Goal: Information Seeking & Learning: Learn about a topic

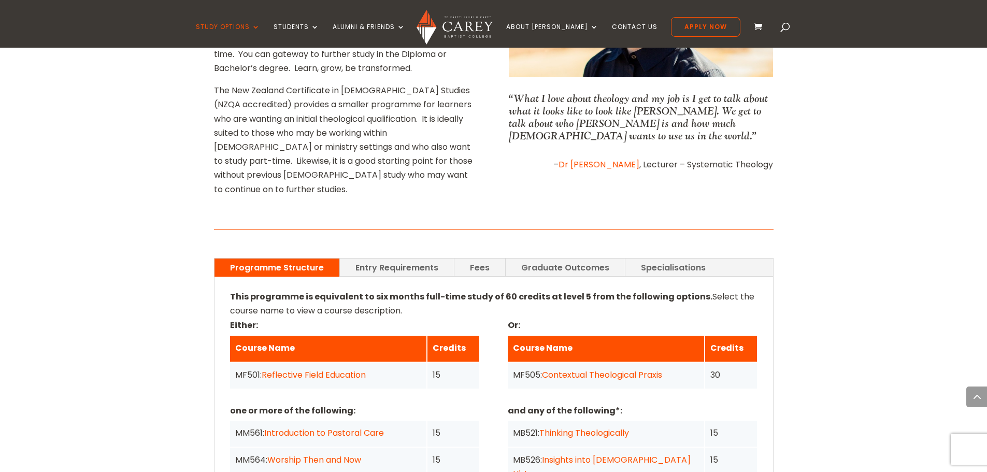
scroll to position [570, 0]
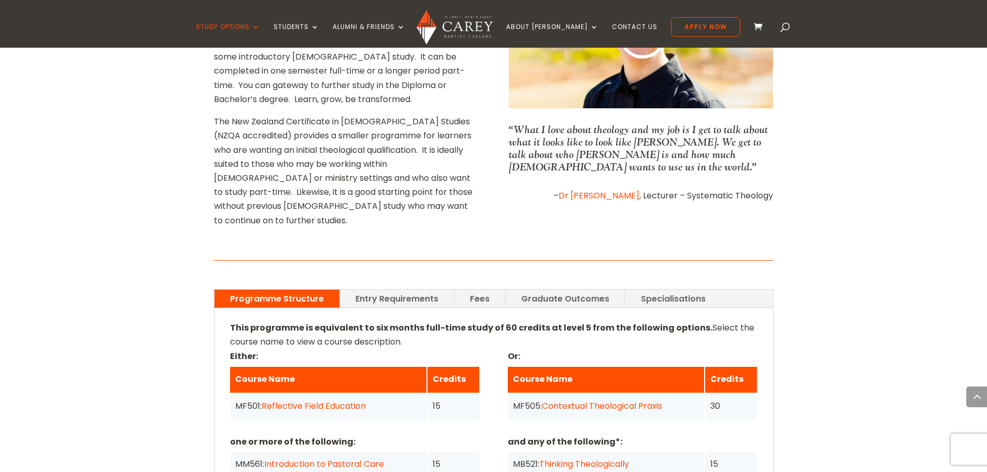
click at [466, 290] on link "Fees" at bounding box center [479, 299] width 51 height 18
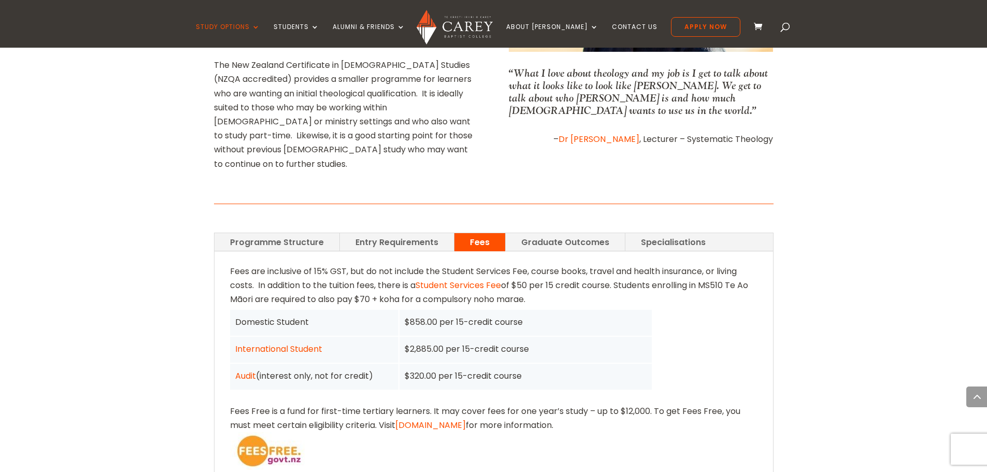
scroll to position [622, 0]
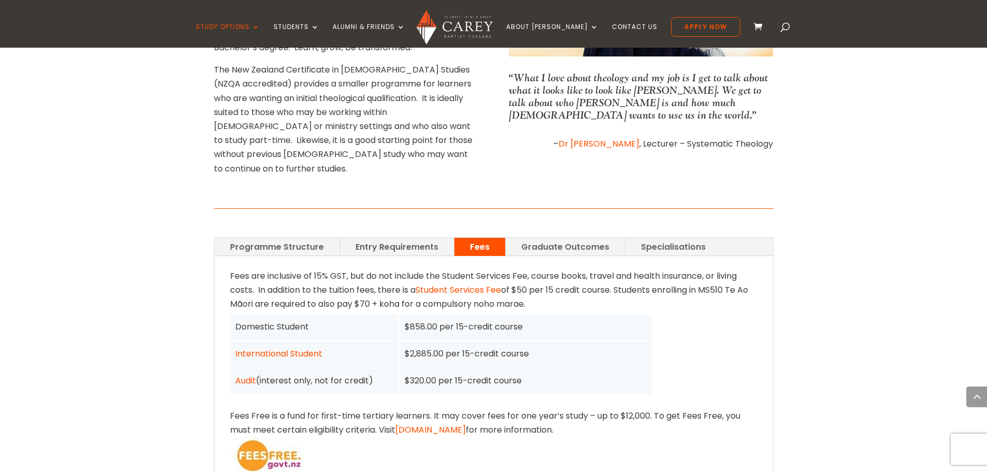
click at [576, 238] on link "Graduate Outcomes" at bounding box center [565, 247] width 119 height 18
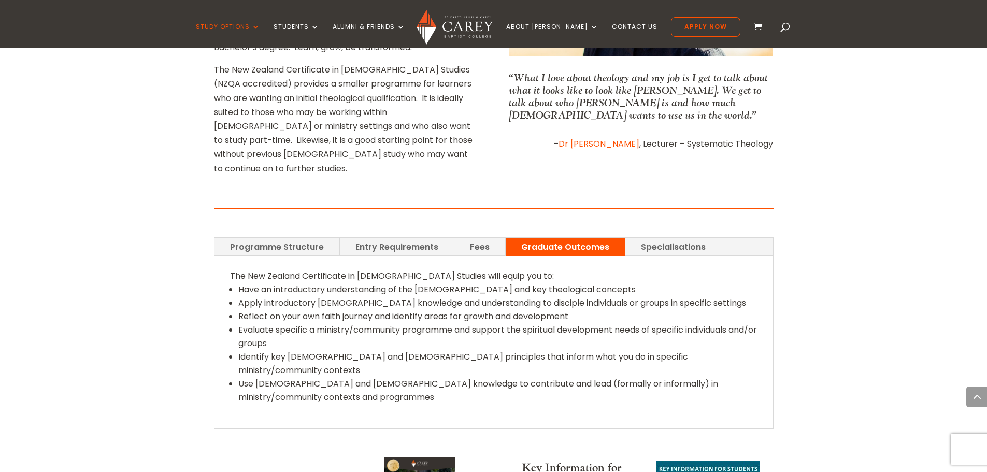
click at [657, 238] on link "Specialisations" at bounding box center [673, 247] width 96 height 18
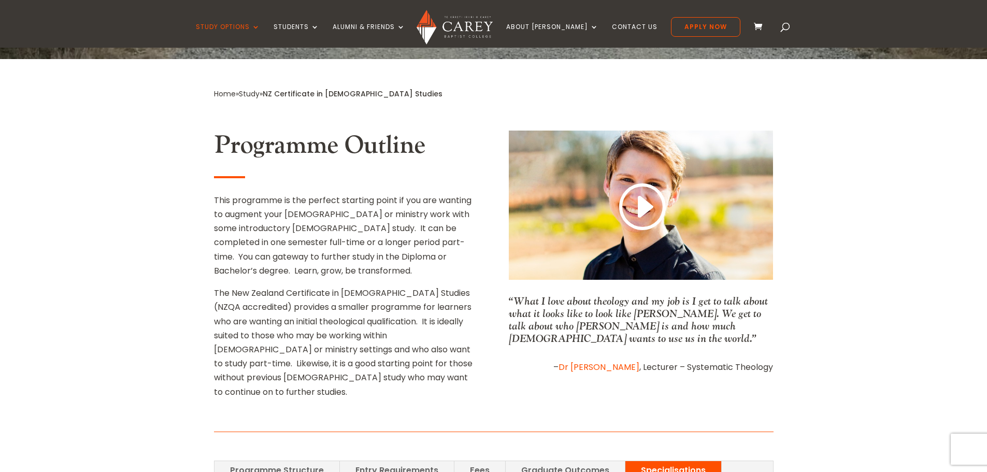
scroll to position [415, 0]
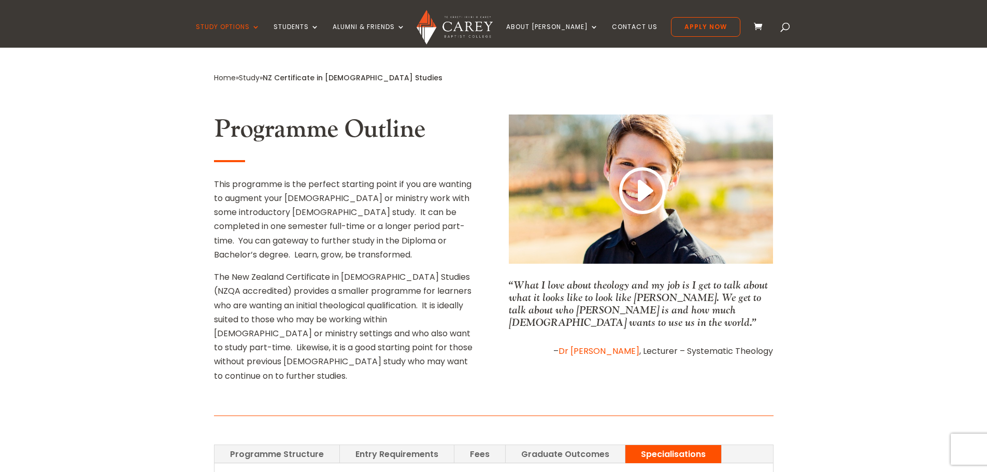
click at [312, 445] on link "Programme Structure" at bounding box center [277, 454] width 125 height 18
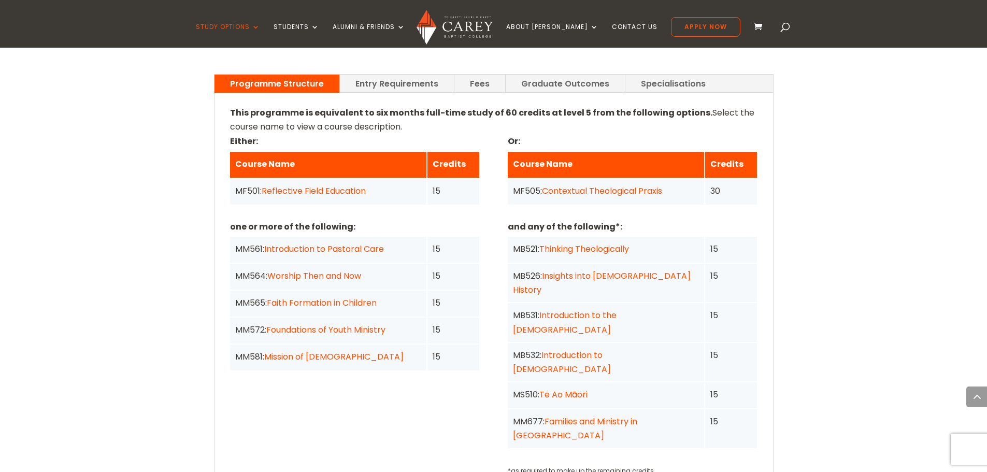
scroll to position [725, 0]
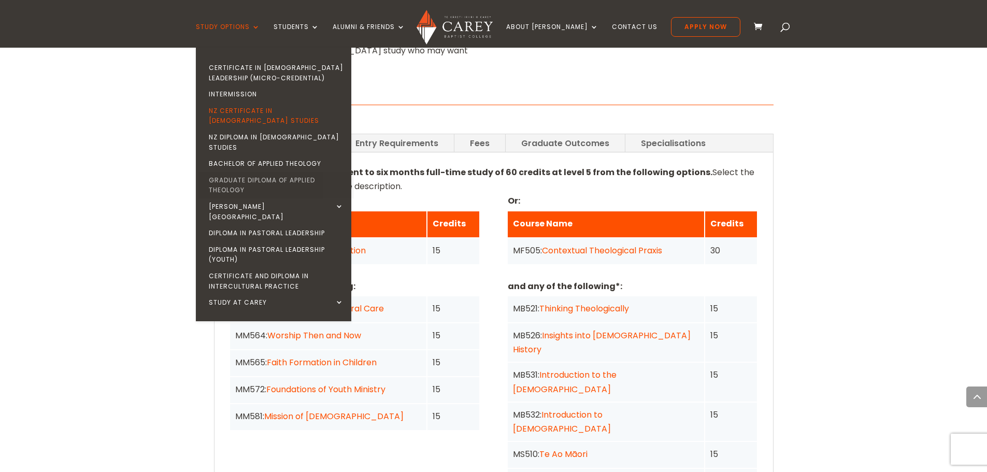
click at [275, 172] on link "Graduate Diploma of Applied Theology" at bounding box center [275, 185] width 155 height 26
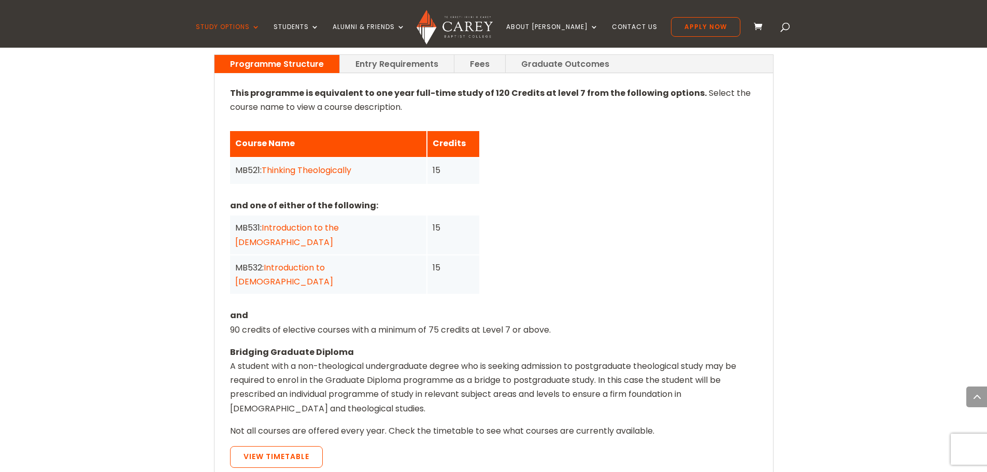
scroll to position [777, 0]
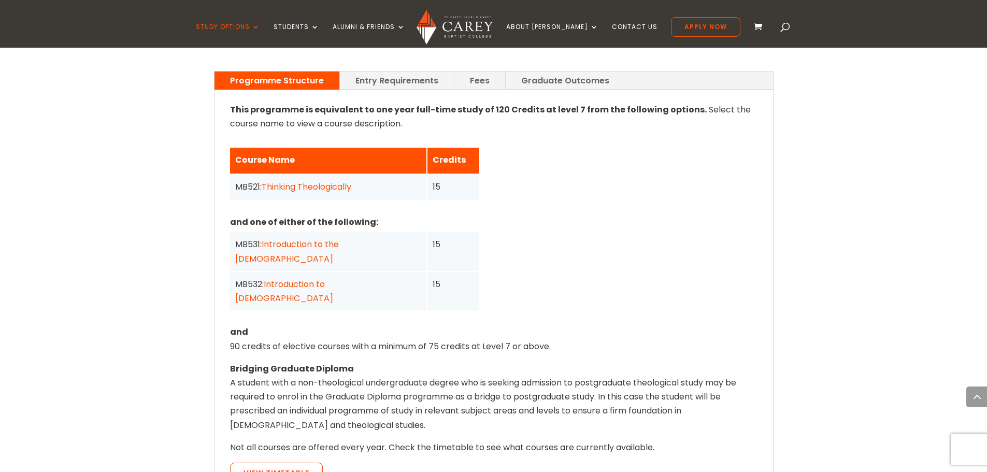
click at [469, 72] on link "Fees" at bounding box center [479, 81] width 51 height 18
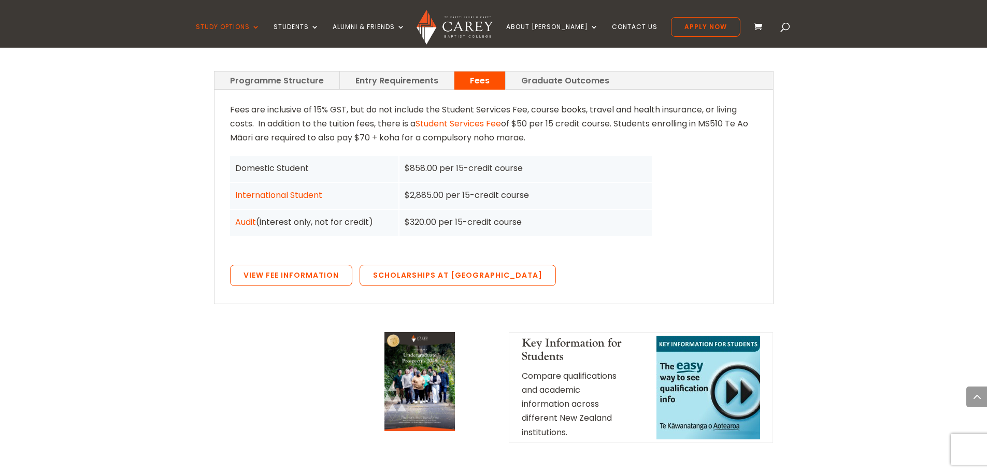
click at [391, 72] on link "Entry Requirements" at bounding box center [397, 81] width 114 height 18
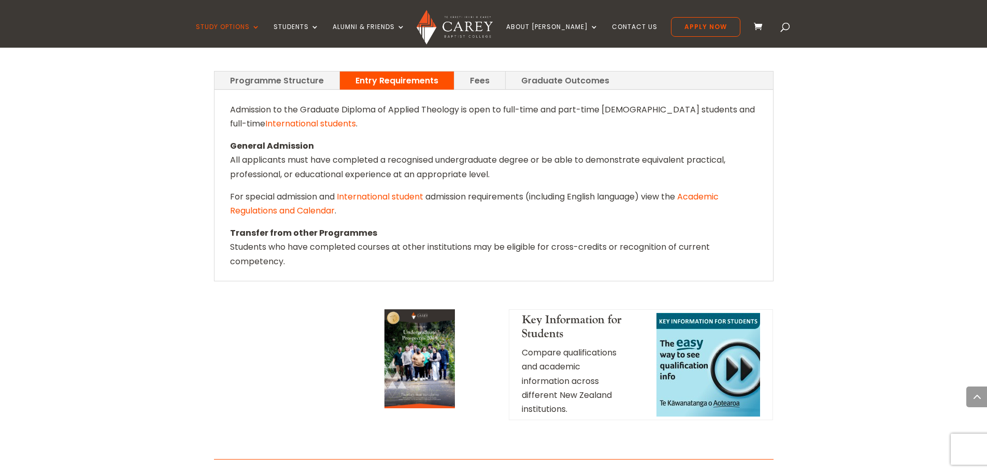
click at [552, 72] on link "Graduate Outcomes" at bounding box center [565, 81] width 119 height 18
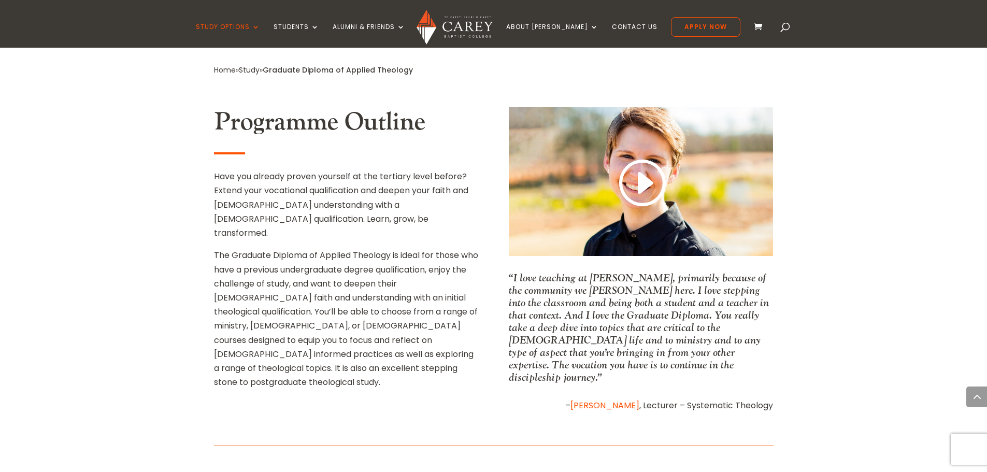
scroll to position [311, 0]
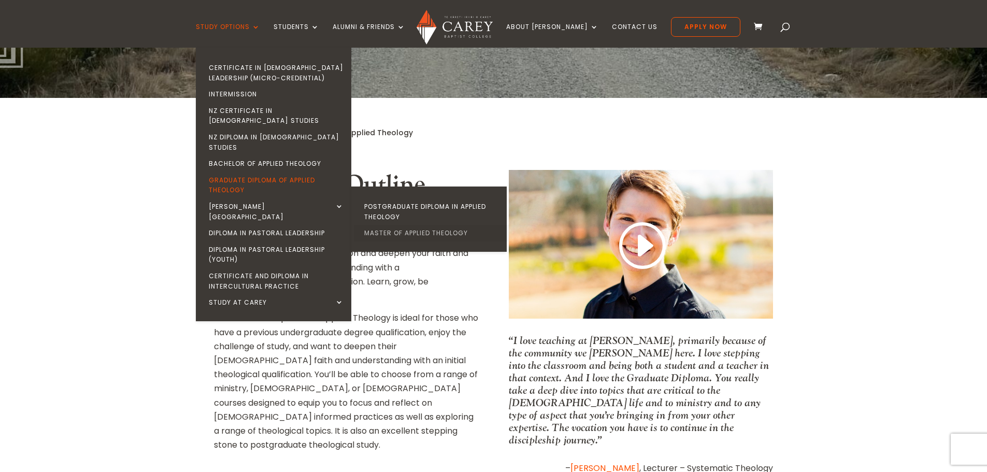
click at [438, 225] on link "Master of Applied Theology" at bounding box center [431, 233] width 155 height 17
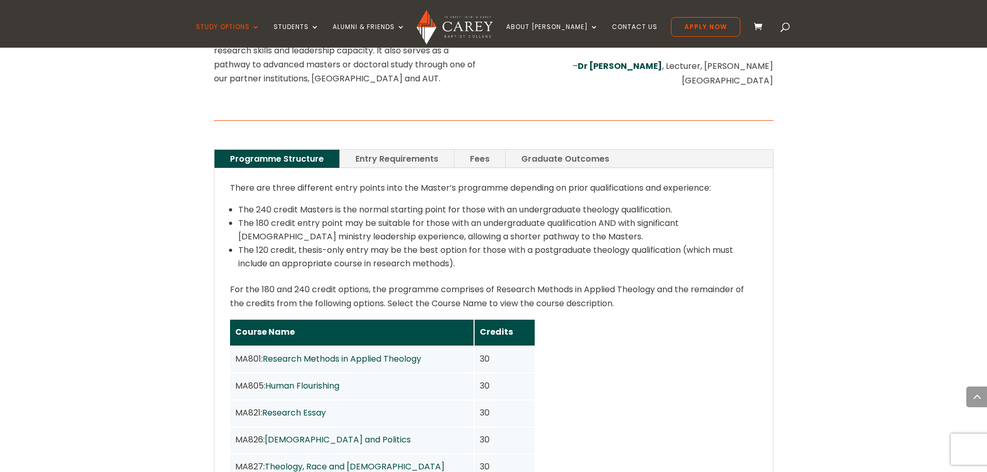
scroll to position [674, 0]
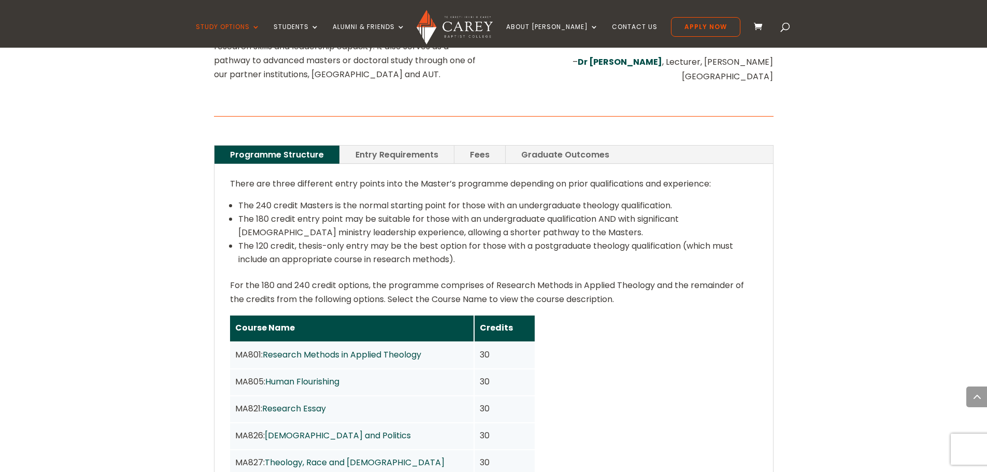
click at [467, 146] on link "Fees" at bounding box center [479, 155] width 51 height 18
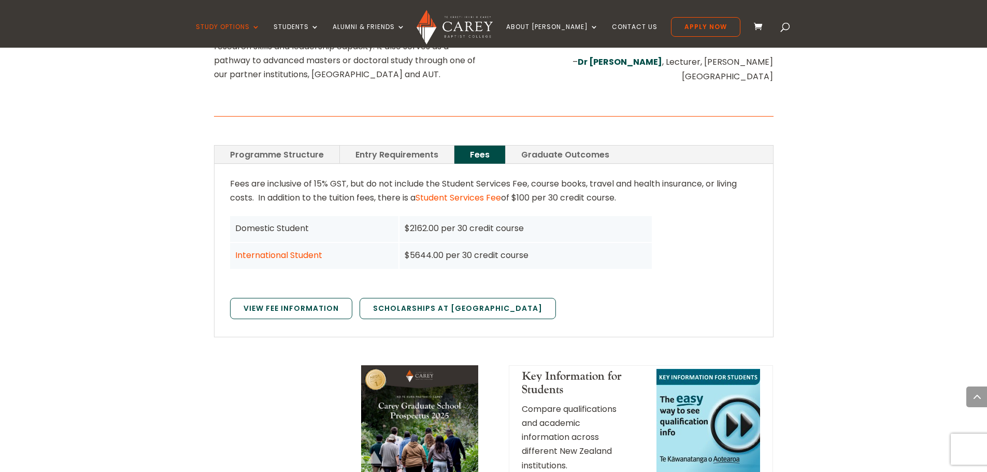
click at [307, 146] on link "Programme Structure" at bounding box center [277, 155] width 125 height 18
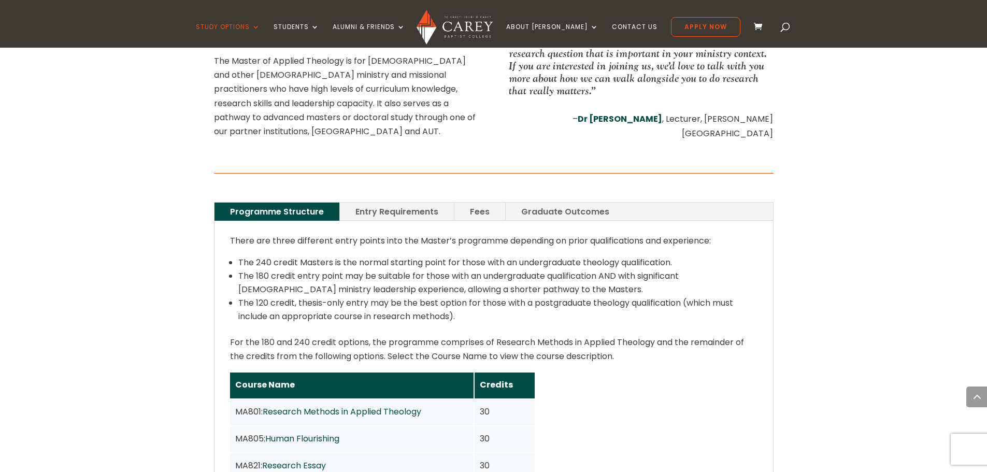
scroll to position [570, 0]
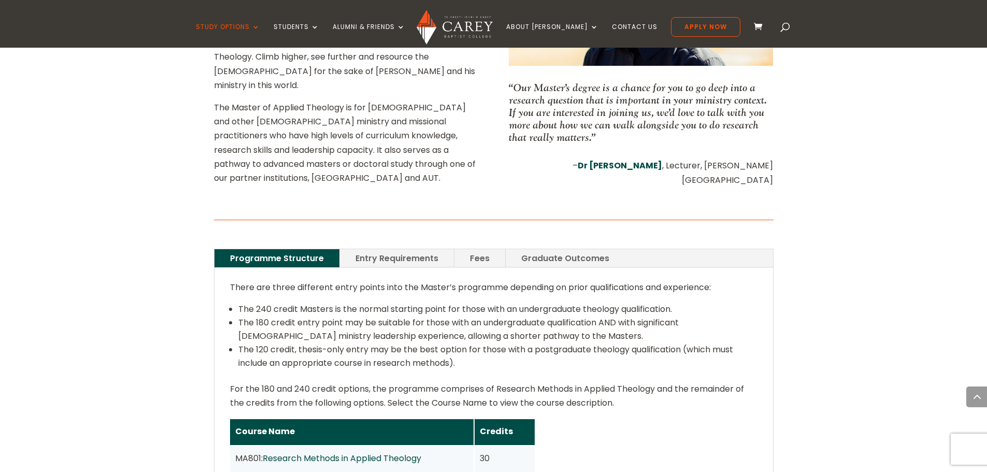
click at [402, 249] on link "Entry Requirements" at bounding box center [397, 258] width 114 height 18
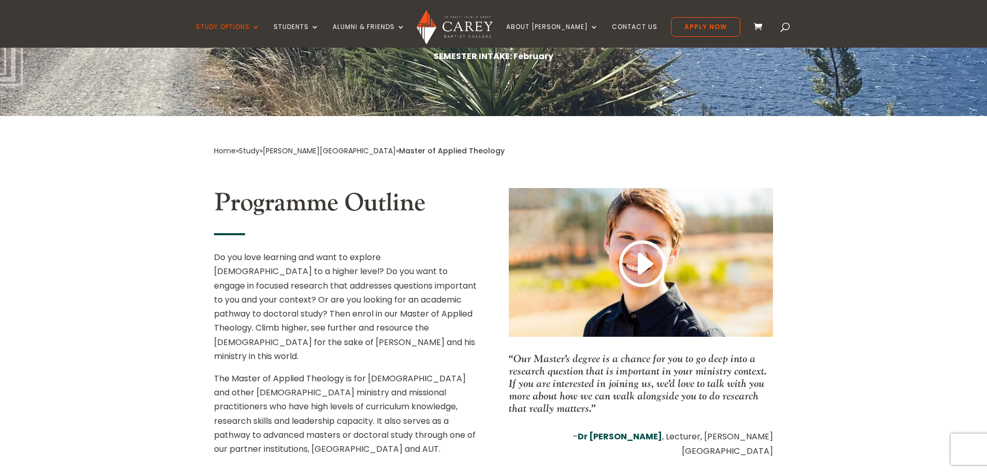
scroll to position [311, 0]
